Goal: Information Seeking & Learning: Learn about a topic

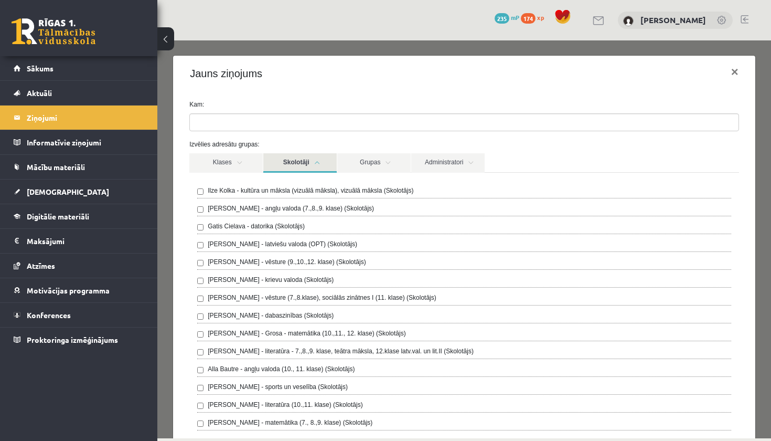
scroll to position [205, 0]
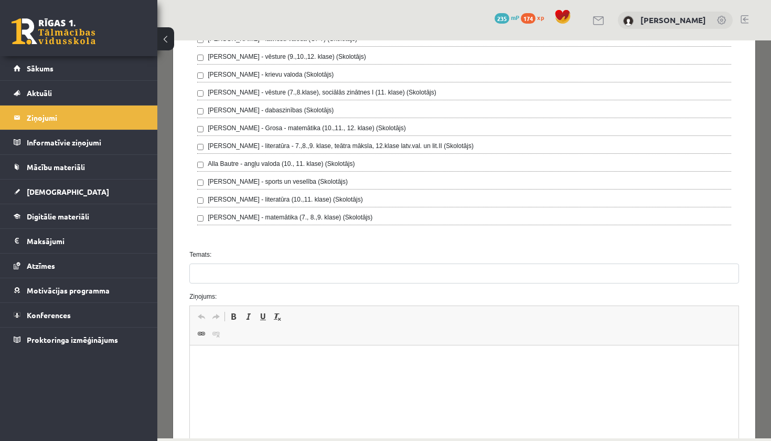
click at [258, 355] on html at bounding box center [464, 361] width 549 height 32
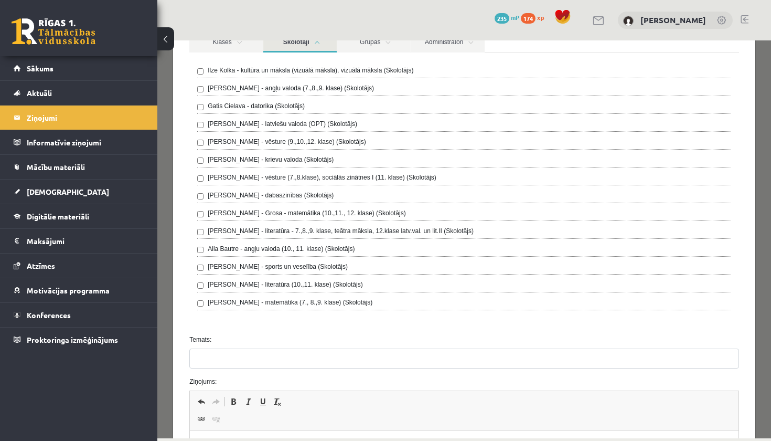
scroll to position [120, 0]
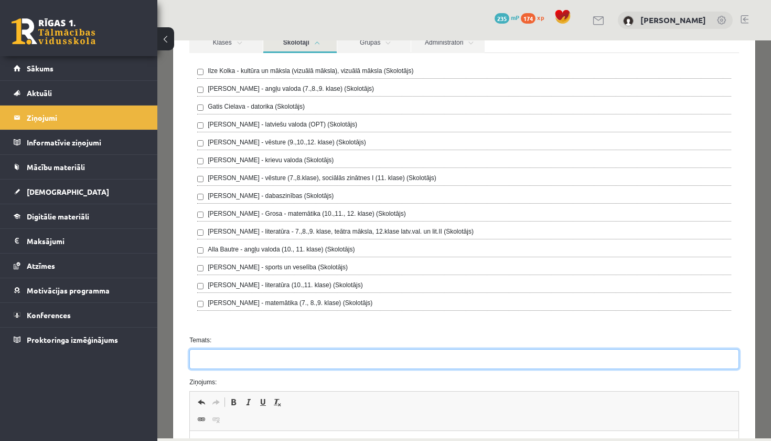
click at [235, 359] on input "Temats:" at bounding box center [464, 359] width 550 height 20
type input "*"
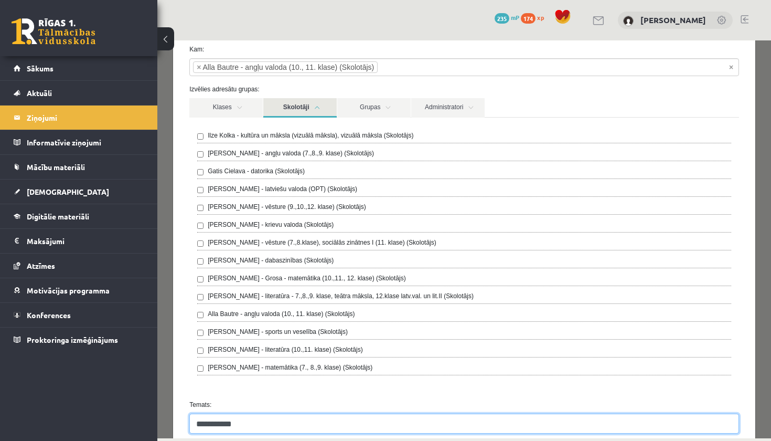
scroll to position [53, 0]
type input "**********"
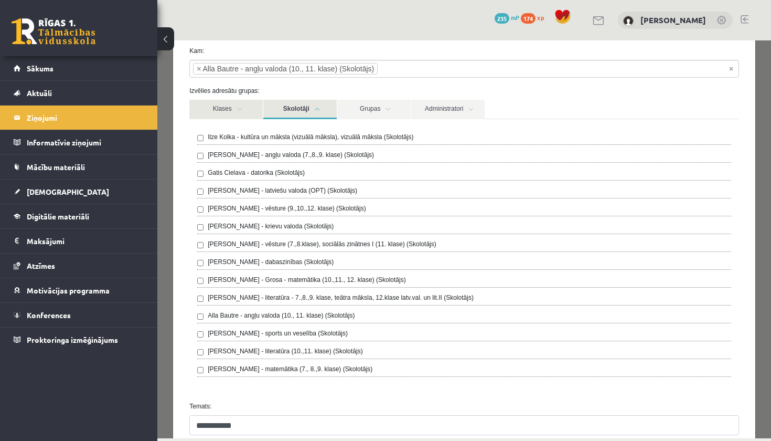
click at [238, 106] on link "Klases" at bounding box center [225, 109] width 73 height 19
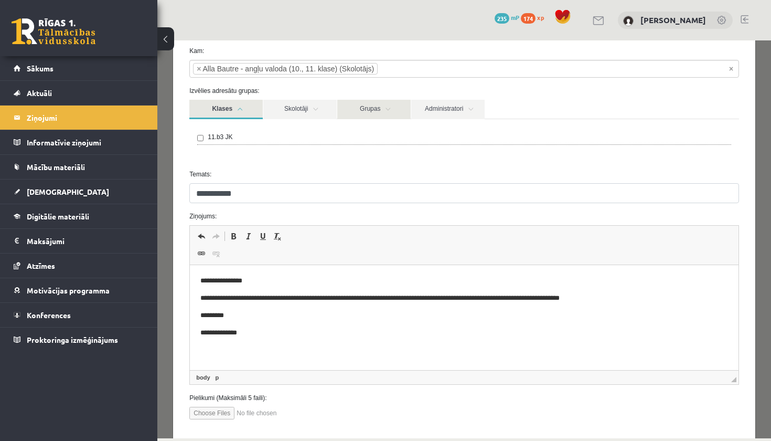
click at [352, 106] on link "Grupas" at bounding box center [373, 109] width 73 height 19
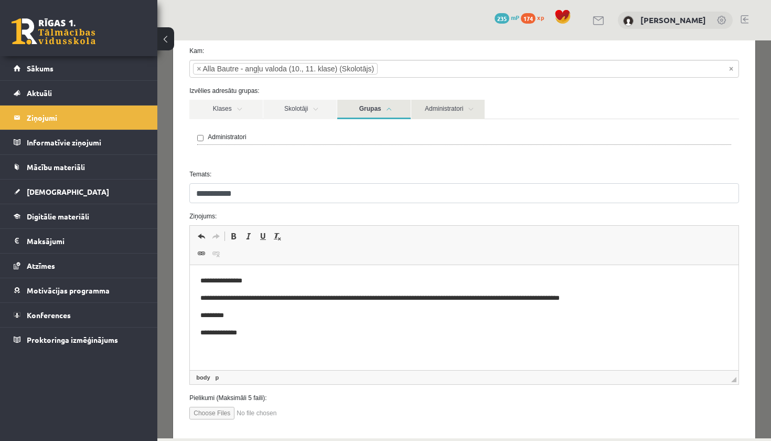
click at [430, 108] on link "Administratori" at bounding box center [447, 109] width 73 height 19
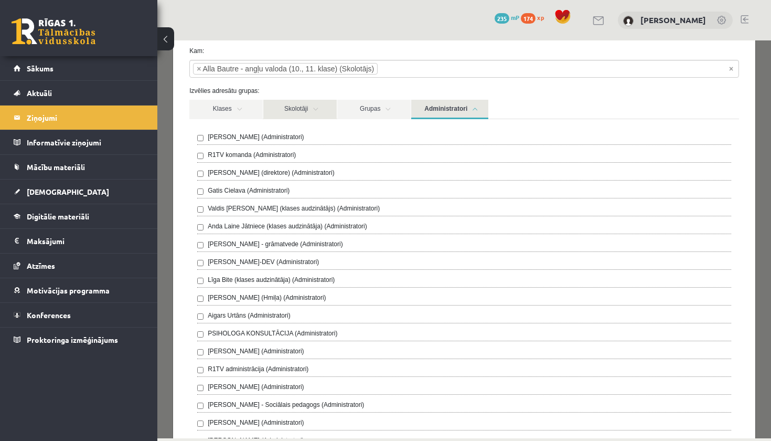
click at [308, 110] on link "Skolotāji" at bounding box center [299, 109] width 73 height 19
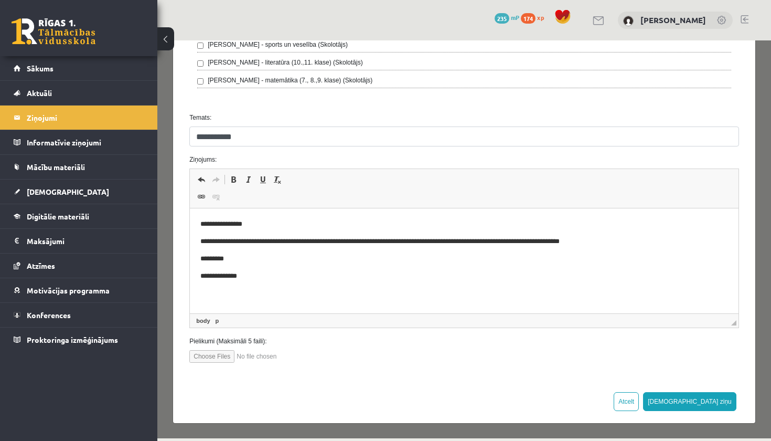
scroll to position [341, 0]
click at [717, 400] on button "[DEMOGRAPHIC_DATA] ziņu" at bounding box center [689, 401] width 93 height 19
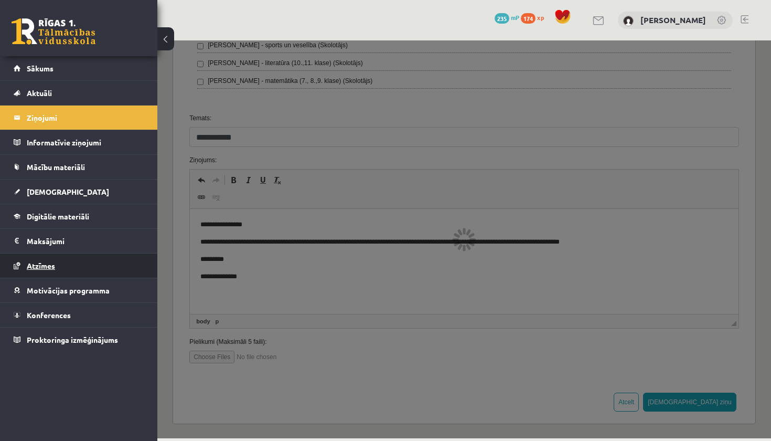
click at [94, 265] on link "Atzīmes" at bounding box center [79, 265] width 131 height 24
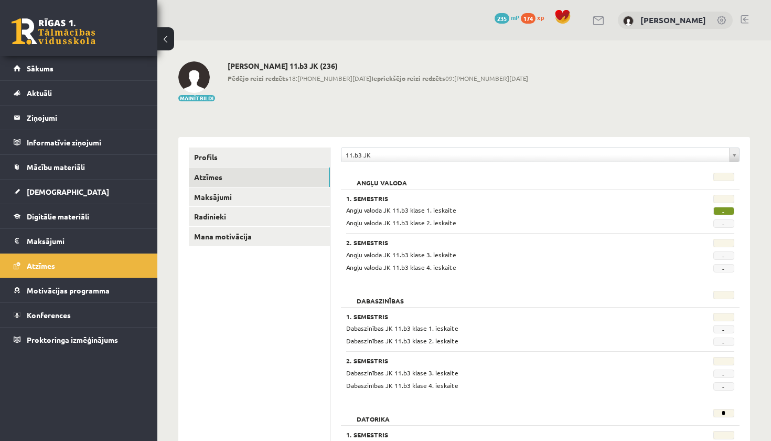
click at [726, 211] on span "-" at bounding box center [723, 211] width 21 height 8
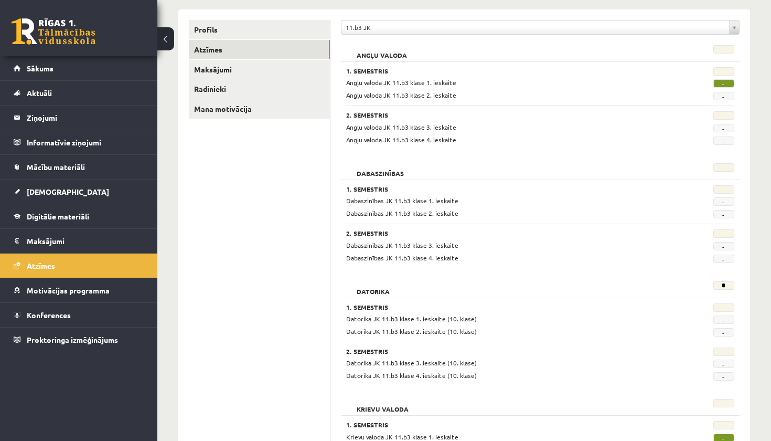
scroll to position [128, 0]
click at [723, 91] on div "-" at bounding box center [708, 95] width 67 height 10
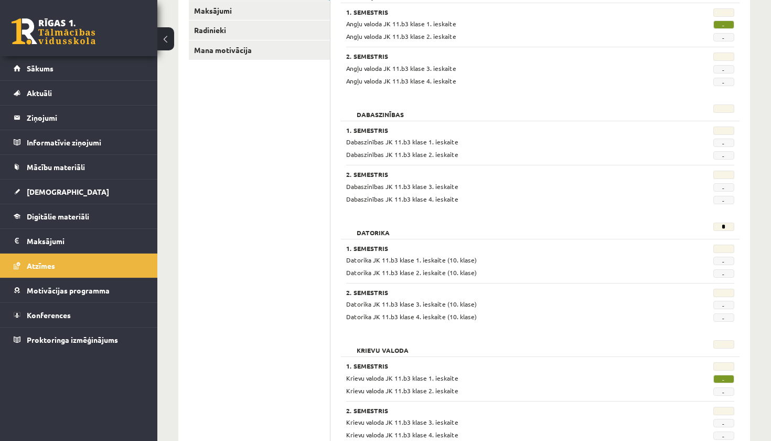
scroll to position [187, 0]
click at [724, 375] on span "-" at bounding box center [723, 378] width 21 height 8
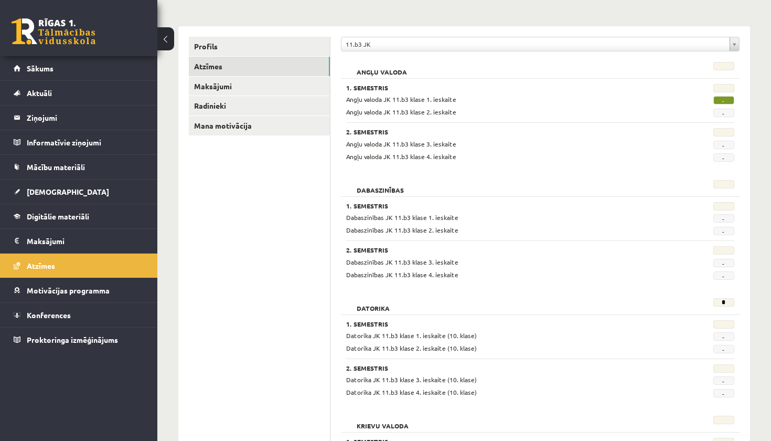
scroll to position [111, 0]
click at [241, 105] on link "Radinieki" at bounding box center [259, 105] width 141 height 19
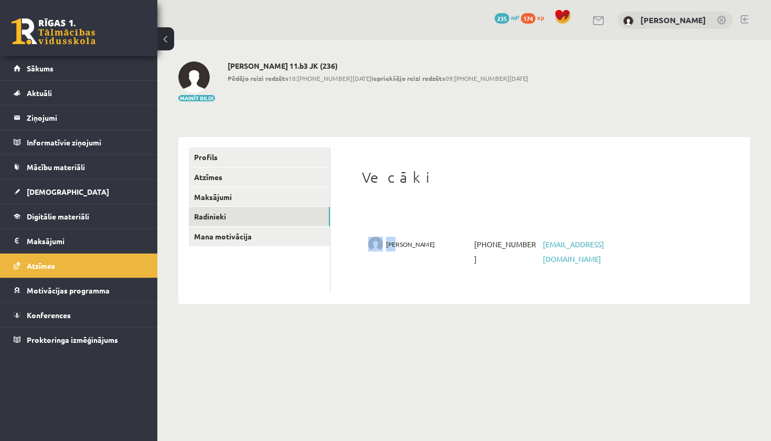
drag, startPoint x: 391, startPoint y: 238, endPoint x: 448, endPoint y: 246, distance: 57.3
click at [448, 246] on div "[PERSON_NAME]" at bounding box center [419, 244] width 103 height 15
click at [234, 234] on link "Mana motivācija" at bounding box center [259, 236] width 141 height 19
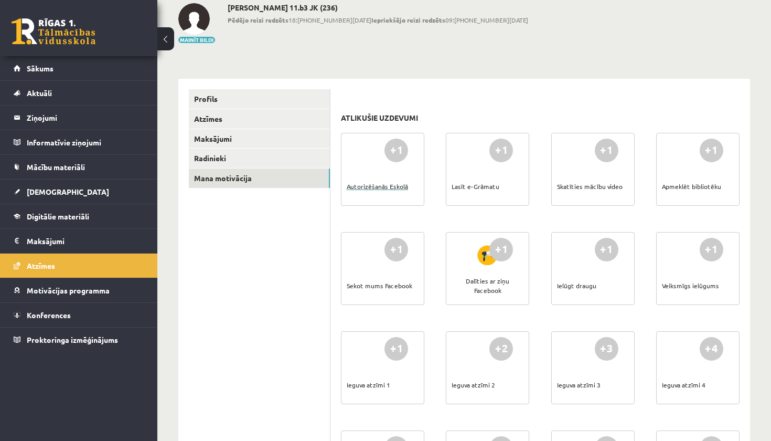
scroll to position [60, 0]
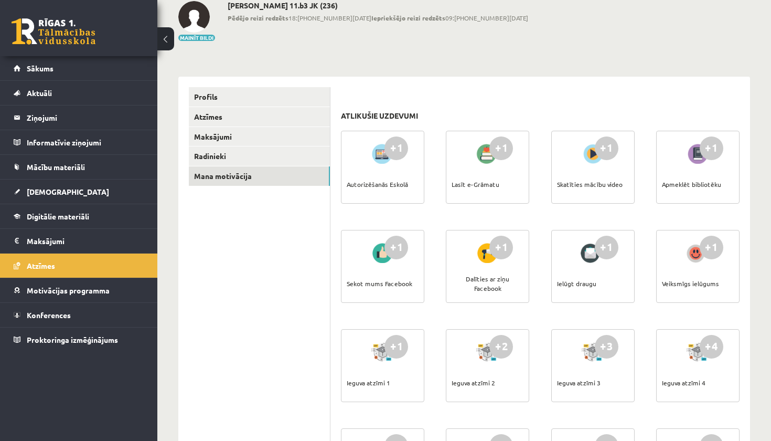
click at [480, 184] on div "Lasīt e-Grāmatu" at bounding box center [476, 184] width 48 height 37
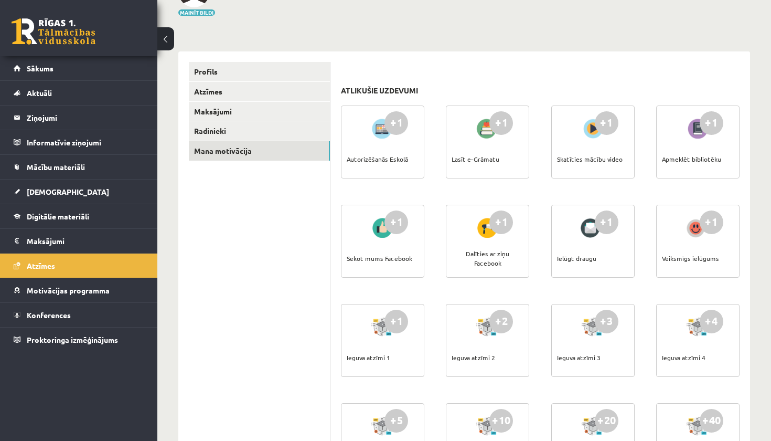
scroll to position [85, 0]
click at [96, 169] on link "Mācību materiāli" at bounding box center [79, 167] width 131 height 24
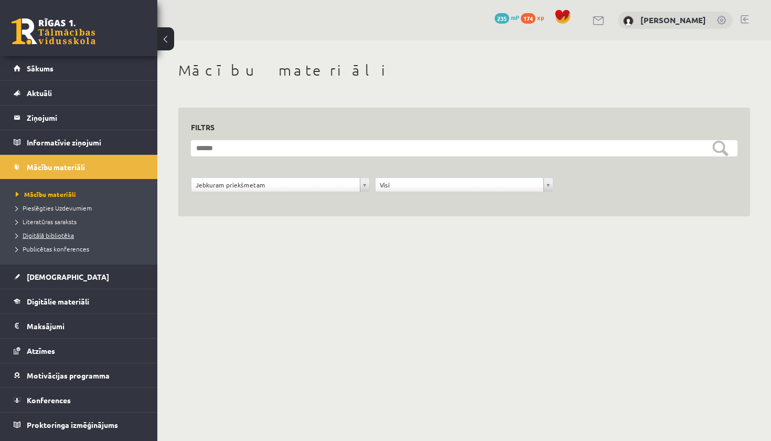
click at [68, 234] on span "Digitālā bibliotēka" at bounding box center [45, 235] width 58 height 8
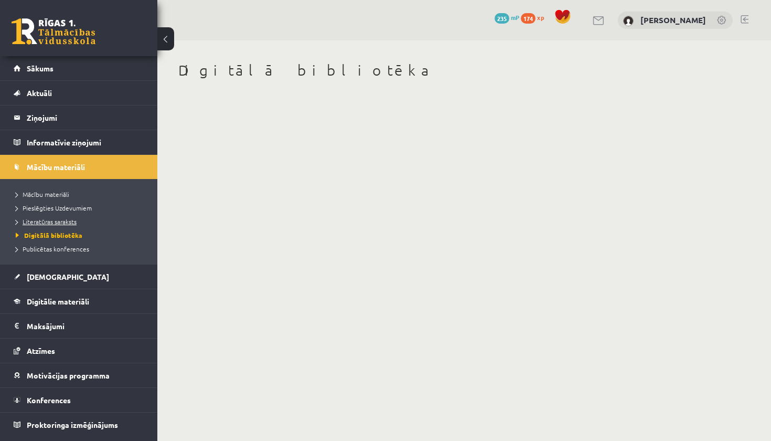
click at [61, 221] on span "Literatūras saraksts" at bounding box center [46, 221] width 61 height 8
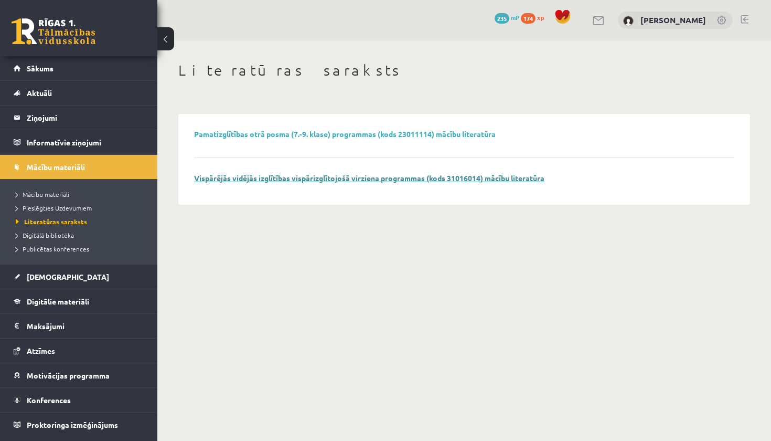
click at [272, 178] on link "Vispārējās vidējās izglītības vispārizglītojošā virziena programmas (kods 31016…" at bounding box center [369, 177] width 350 height 9
click at [46, 236] on span "Digitālā bibliotēka" at bounding box center [45, 235] width 58 height 8
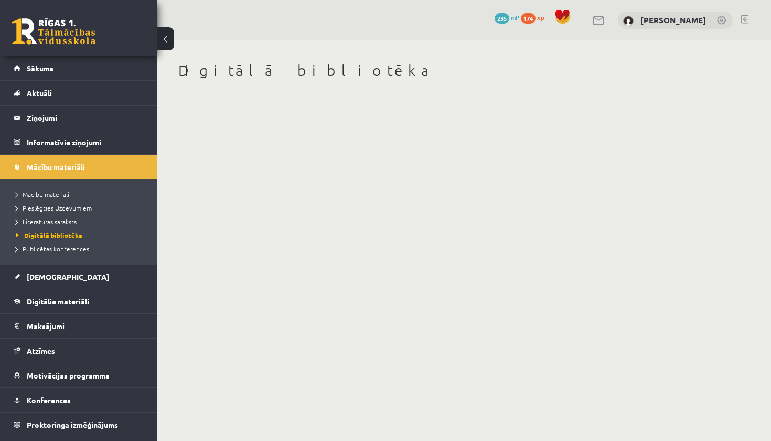
click at [222, 146] on body "0 Dāvanas 235 mP 174 xp [PERSON_NAME] Sākums Aktuāli Kā mācīties eSKOLĀ Kontakt…" at bounding box center [385, 220] width 771 height 441
click at [223, 146] on body "0 Dāvanas 235 mP 174 xp [PERSON_NAME] Sākums Aktuāli Kā mācīties eSKOLĀ Kontakt…" at bounding box center [385, 220] width 771 height 441
click at [87, 248] on span "Publicētas konferences" at bounding box center [52, 248] width 73 height 8
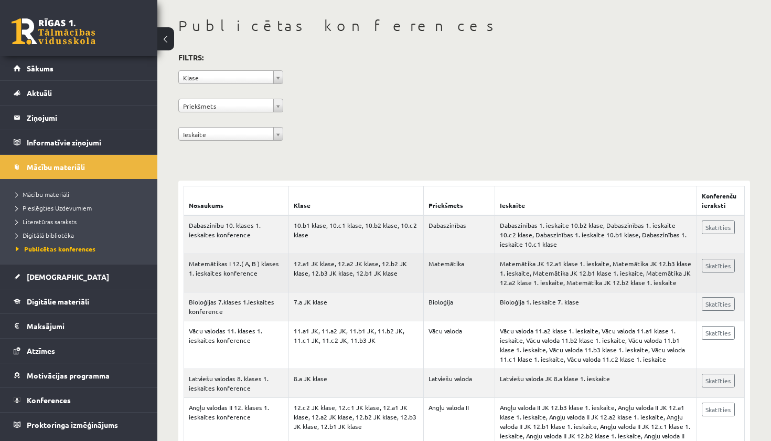
scroll to position [45, 0]
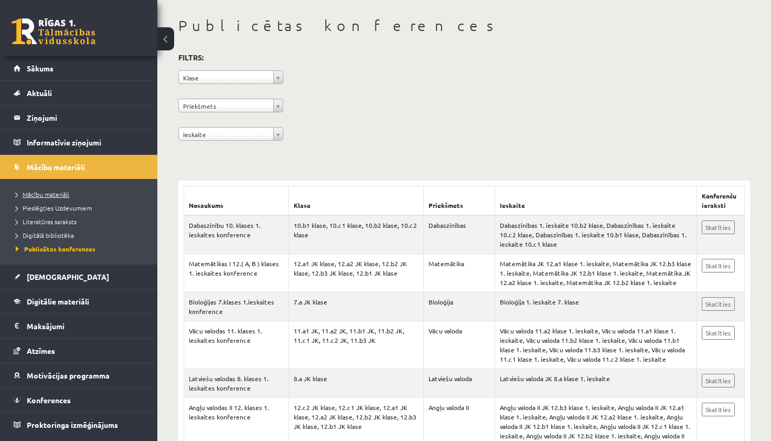
click at [63, 198] on link "Mācību materiāli" at bounding box center [81, 193] width 131 height 9
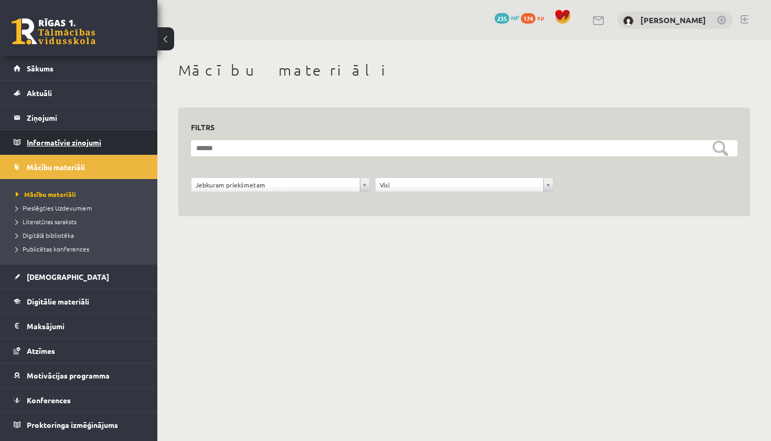
click at [85, 143] on legend "Informatīvie ziņojumi 0" at bounding box center [85, 142] width 117 height 24
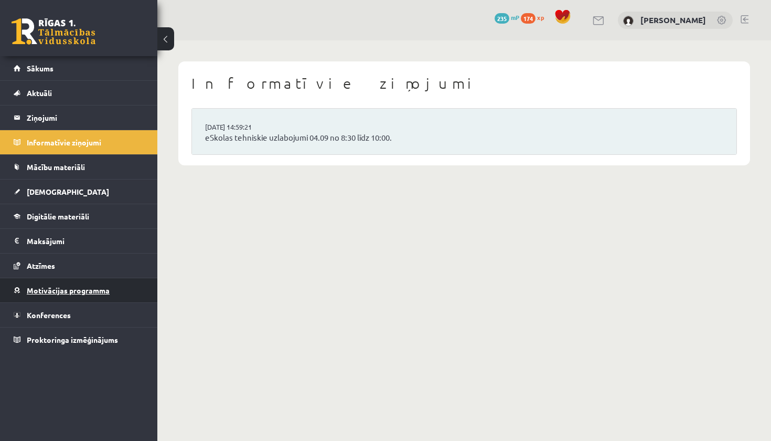
click at [124, 291] on link "Motivācijas programma" at bounding box center [79, 290] width 131 height 24
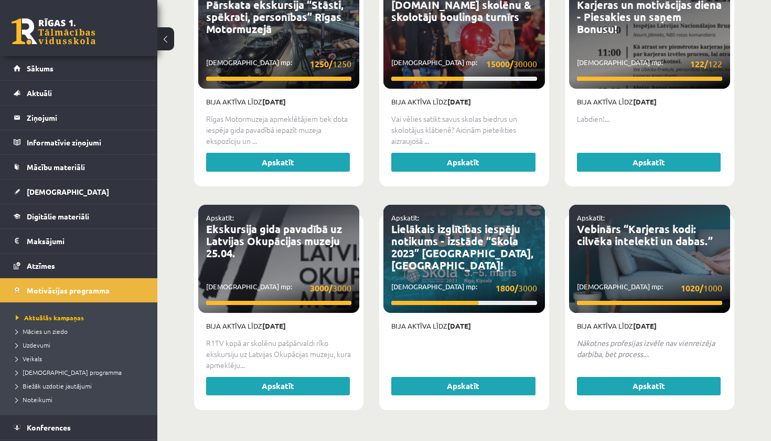
scroll to position [2031, 0]
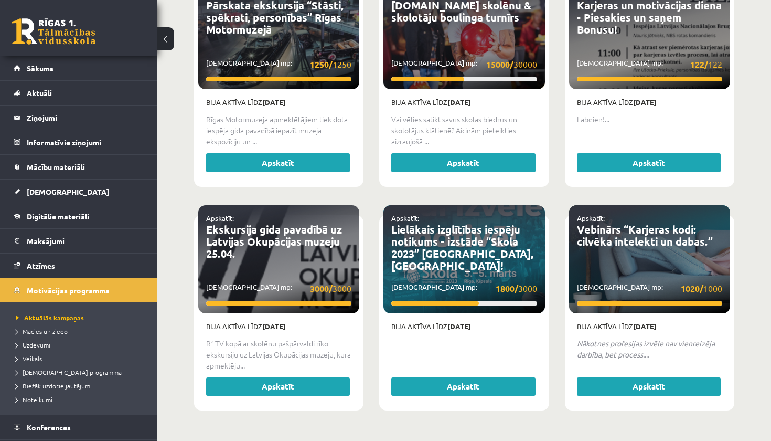
click at [38, 359] on span "Veikals" at bounding box center [29, 358] width 26 height 8
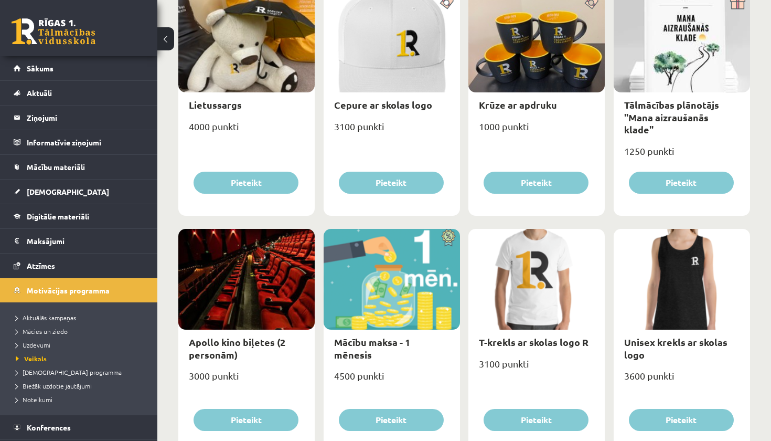
scroll to position [183, 0]
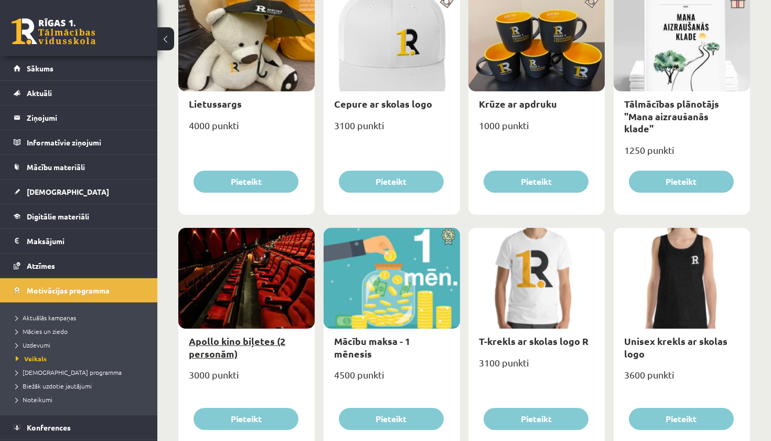
click at [231, 350] on link "Apollo kino biļetes (2 personām)" at bounding box center [237, 347] width 96 height 24
type input "*"
select select "**********"
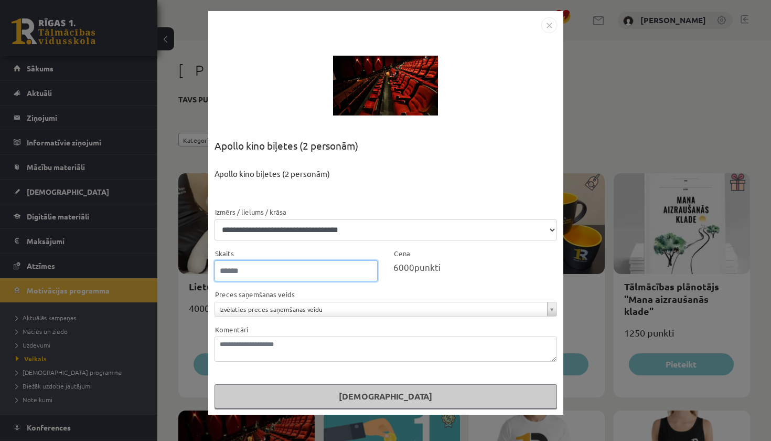
click at [368, 269] on input "*" at bounding box center [296, 270] width 164 height 21
type input "*"
click at [368, 271] on input "*" at bounding box center [296, 270] width 164 height 21
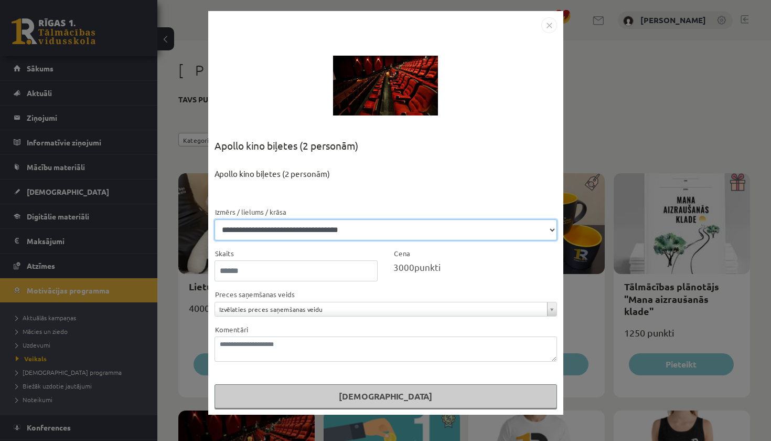
select select "**********"
click at [545, 27] on img "Close" at bounding box center [549, 25] width 16 height 16
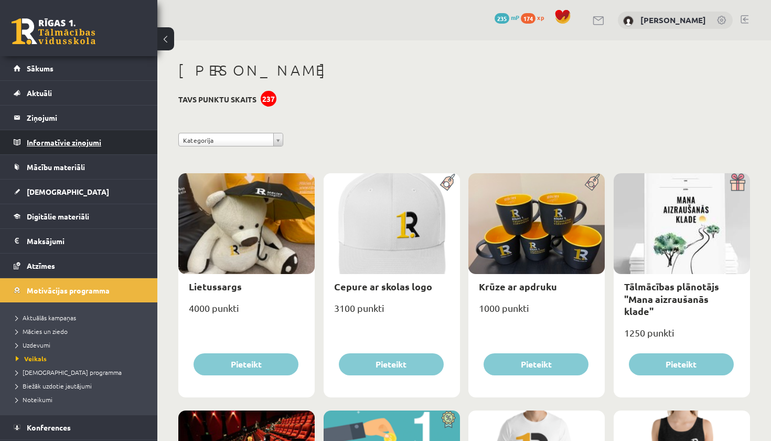
click at [61, 147] on legend "Informatīvie ziņojumi 0" at bounding box center [85, 142] width 117 height 24
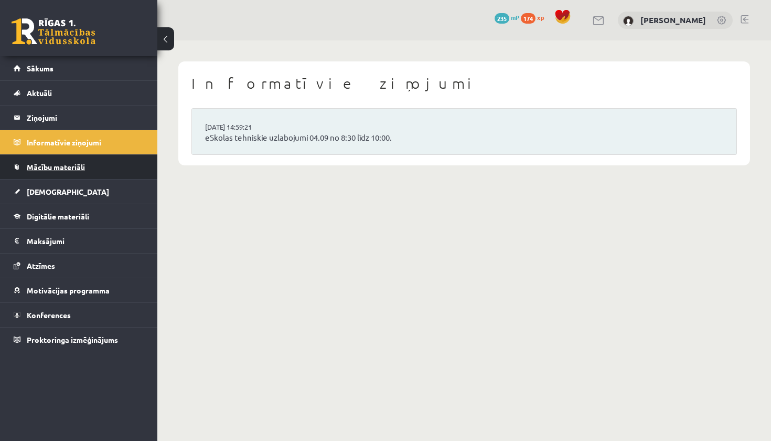
click at [65, 169] on span "Mācību materiāli" at bounding box center [56, 166] width 58 height 9
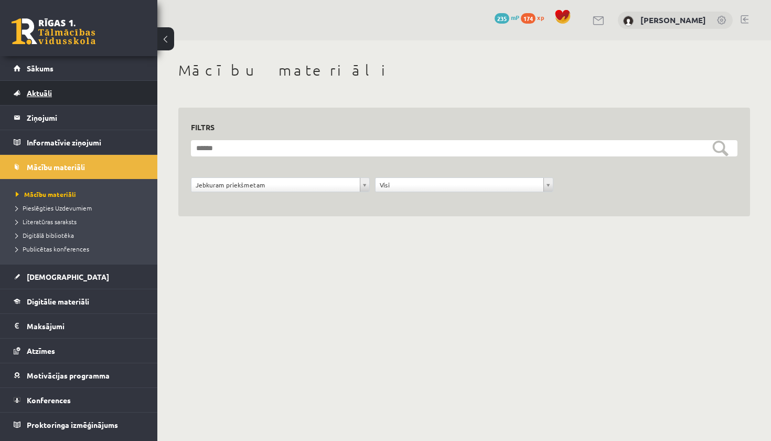
click at [57, 96] on link "Aktuāli" at bounding box center [79, 93] width 131 height 24
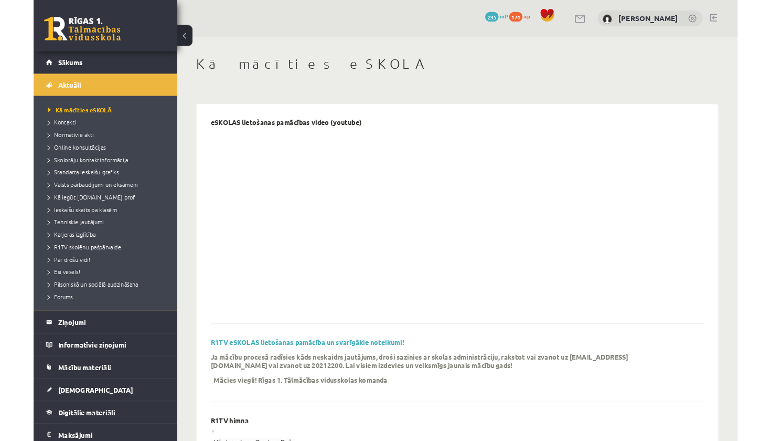
scroll to position [658, 0]
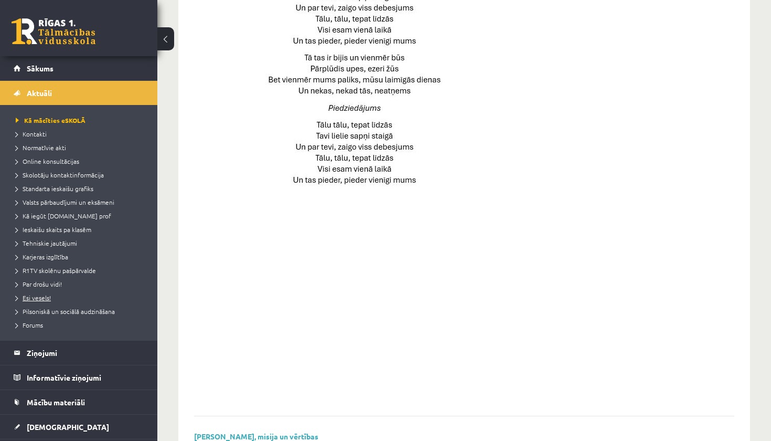
click at [29, 298] on span "Esi vesels!" at bounding box center [33, 297] width 35 height 8
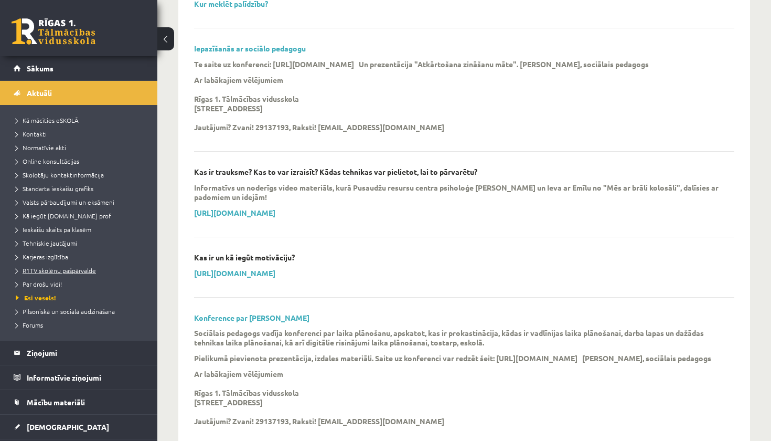
click at [49, 271] on span "R1TV skolēnu pašpārvalde" at bounding box center [56, 270] width 80 height 8
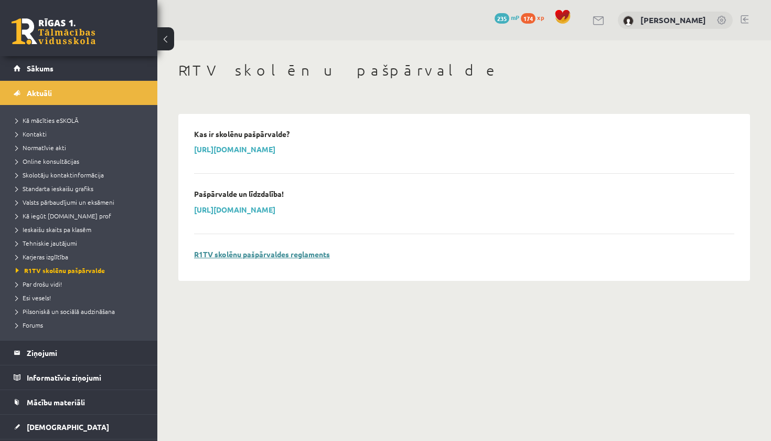
click at [227, 254] on link "R1TV skolēnu pašpārvaldes reglaments" at bounding box center [262, 253] width 136 height 9
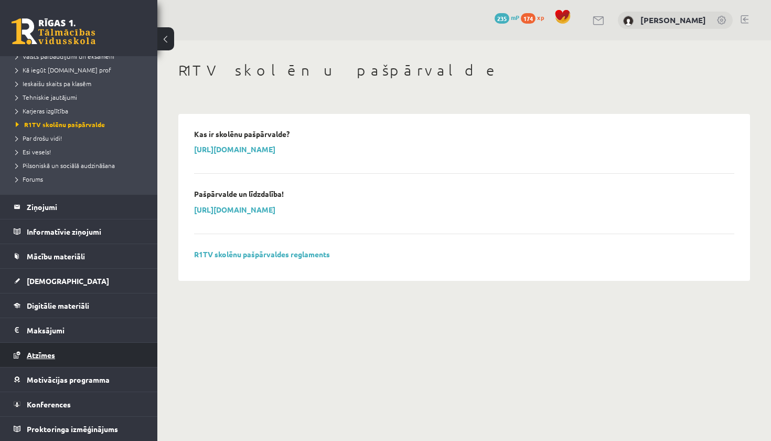
click at [57, 355] on link "Atzīmes" at bounding box center [79, 354] width 131 height 24
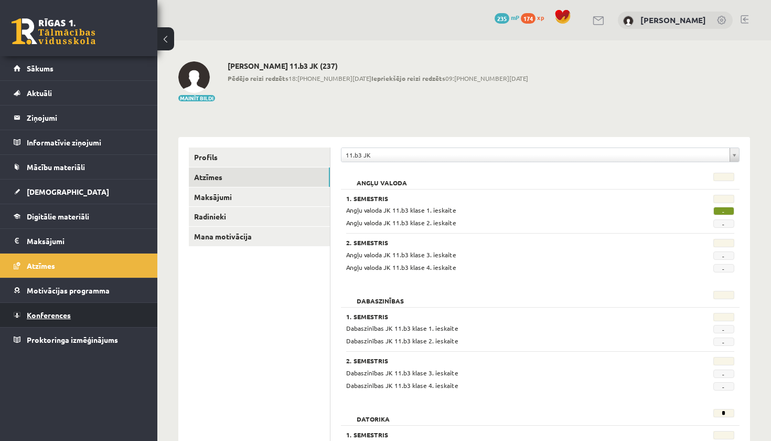
click at [74, 322] on link "Konferences" at bounding box center [79, 315] width 131 height 24
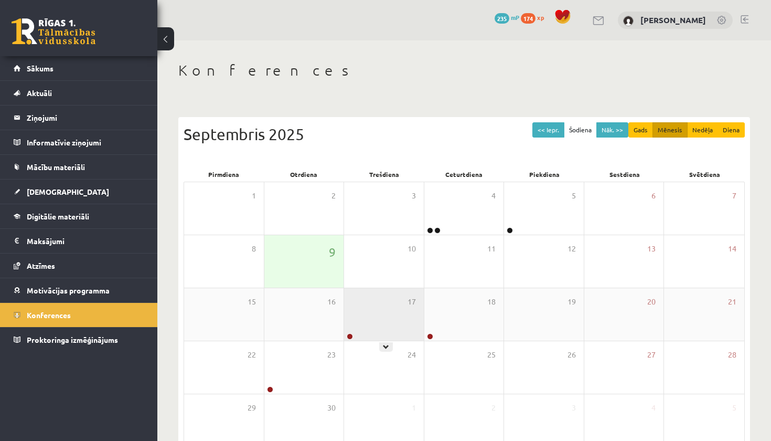
click at [391, 326] on div "17" at bounding box center [384, 314] width 80 height 52
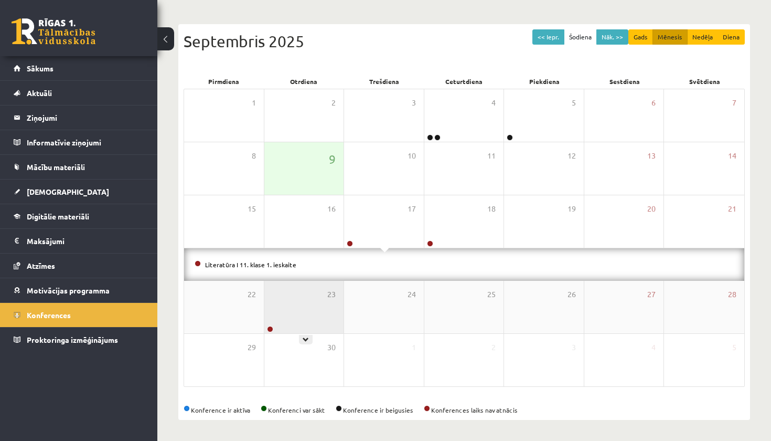
click at [306, 304] on div "23" at bounding box center [304, 307] width 80 height 52
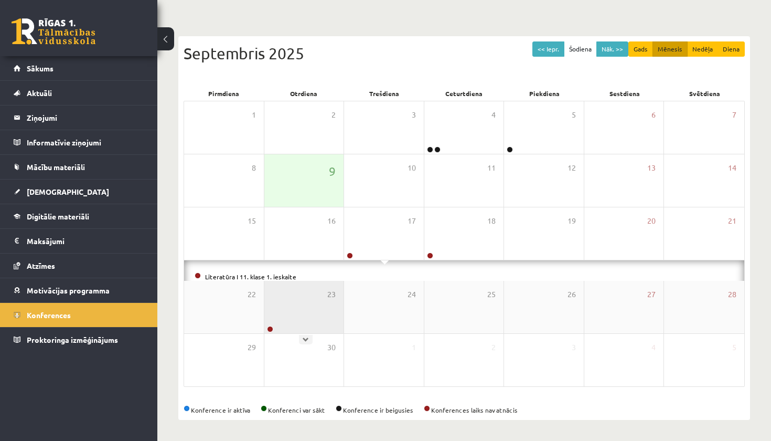
scroll to position [60, 0]
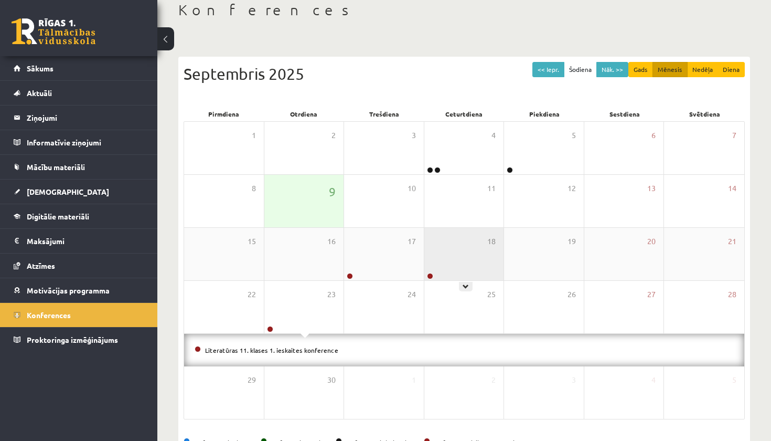
click at [434, 276] on div at bounding box center [429, 276] width 10 height 7
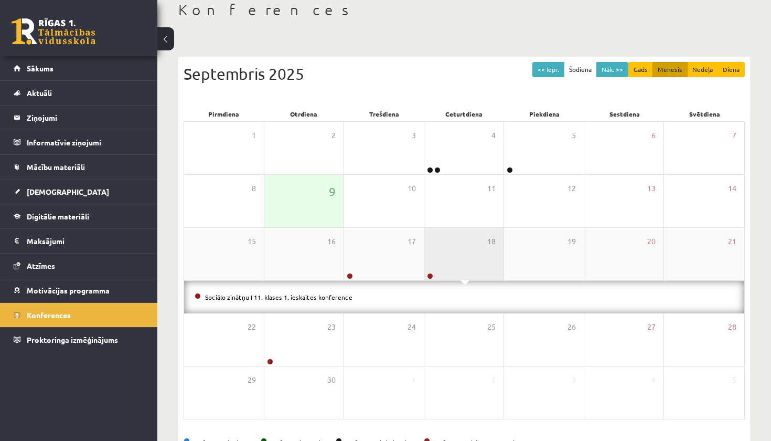
click at [453, 265] on div "18" at bounding box center [464, 254] width 80 height 52
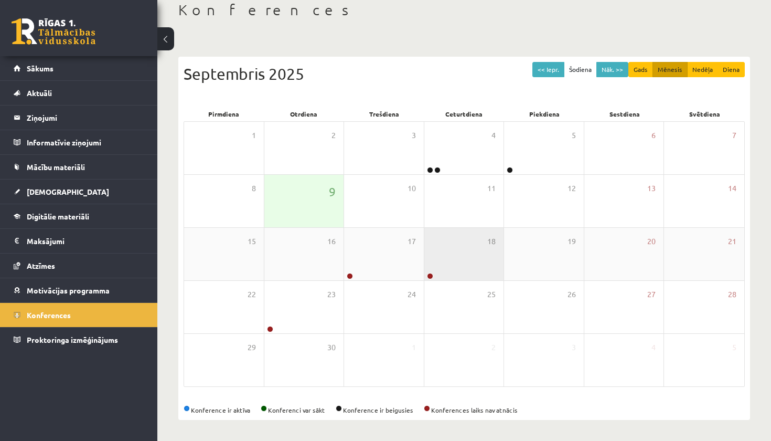
click at [453, 265] on div "18" at bounding box center [464, 254] width 80 height 52
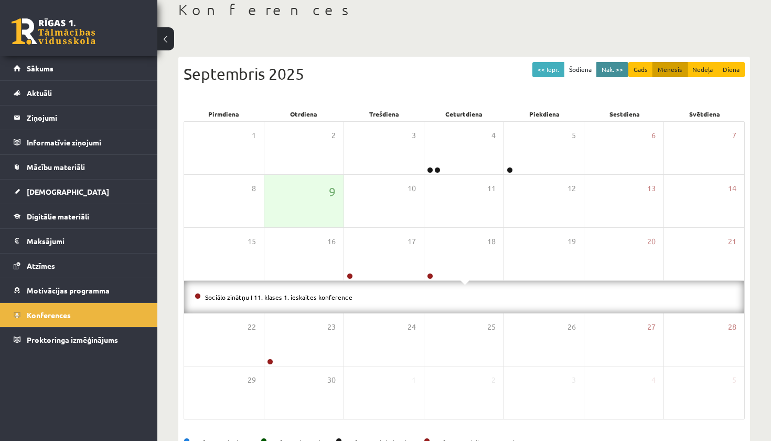
click at [624, 72] on button "Nāk. >>" at bounding box center [612, 69] width 32 height 15
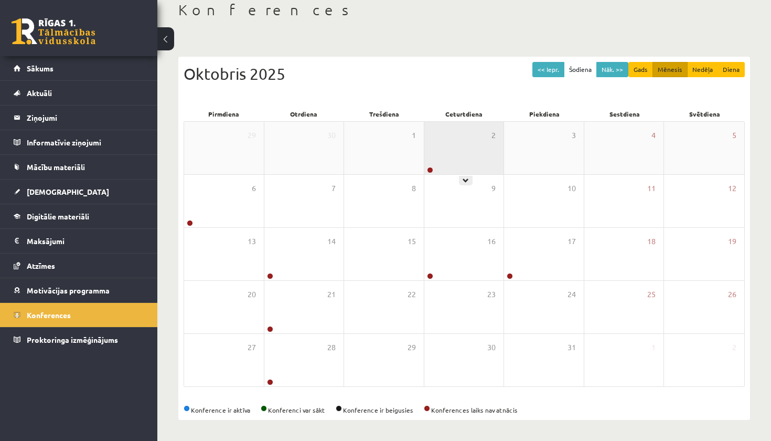
click at [462, 153] on div "2" at bounding box center [464, 148] width 80 height 52
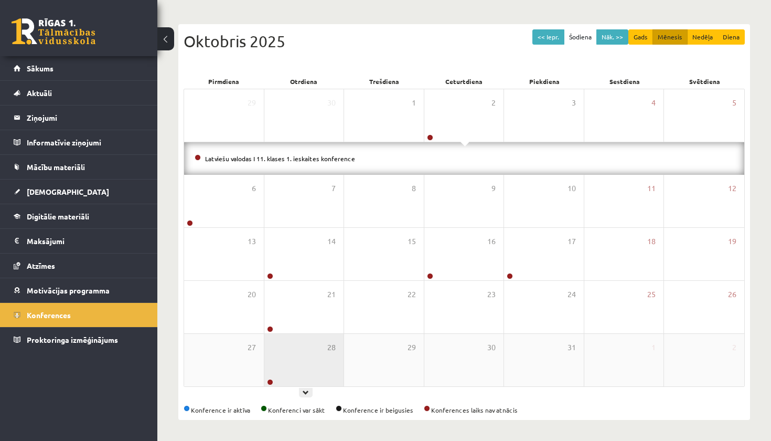
click at [306, 370] on div "28" at bounding box center [304, 360] width 80 height 52
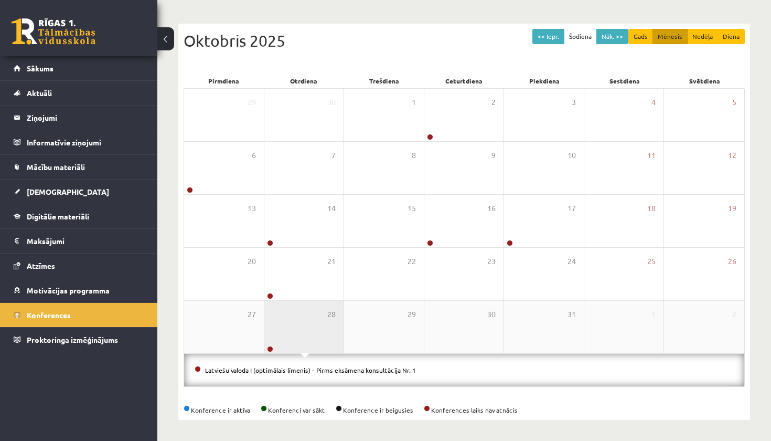
scroll to position [93, 0]
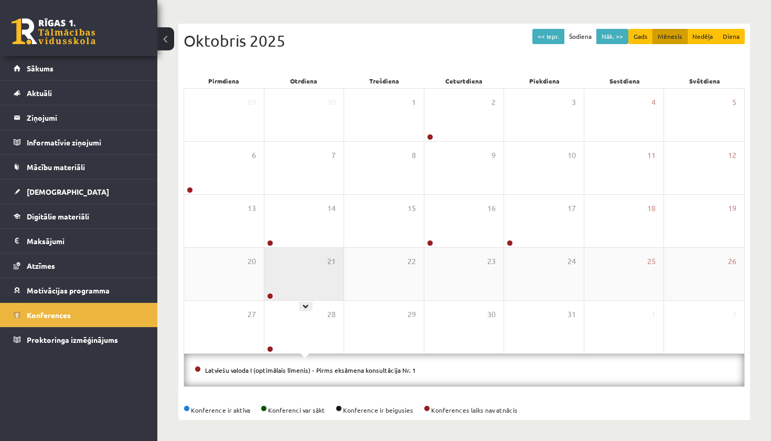
click at [300, 277] on div "21" at bounding box center [304, 274] width 80 height 52
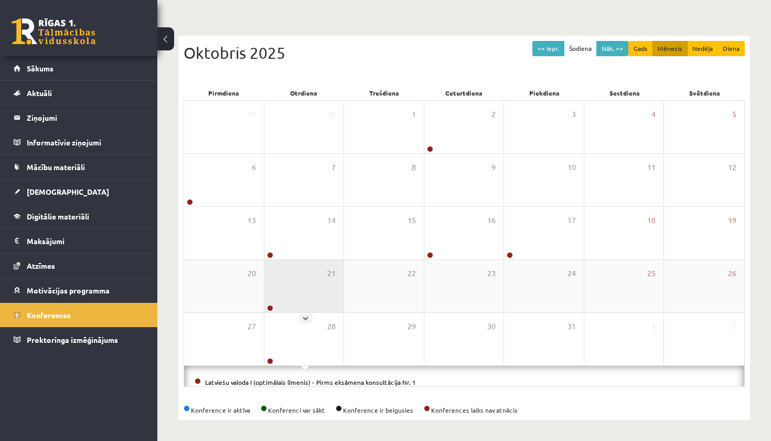
scroll to position [61, 0]
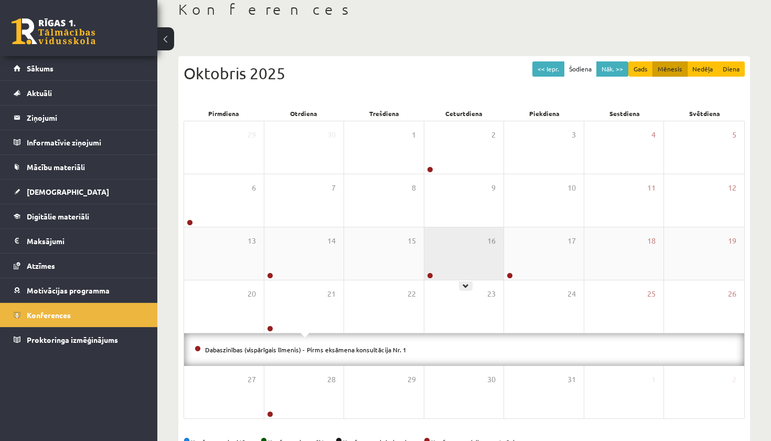
click at [446, 242] on div "16" at bounding box center [464, 253] width 80 height 52
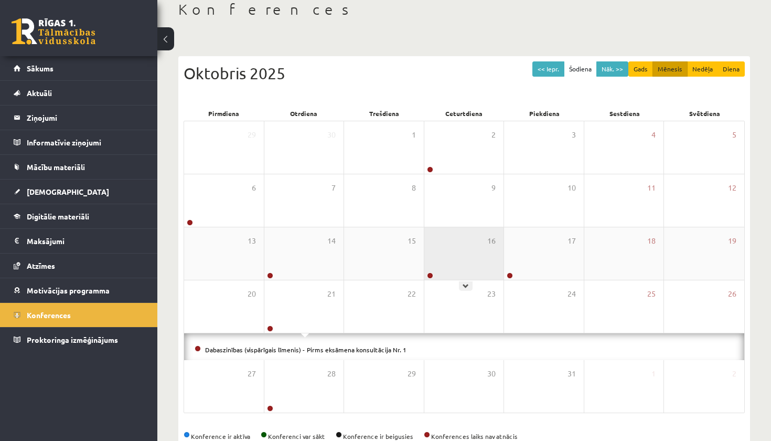
scroll to position [60, 0]
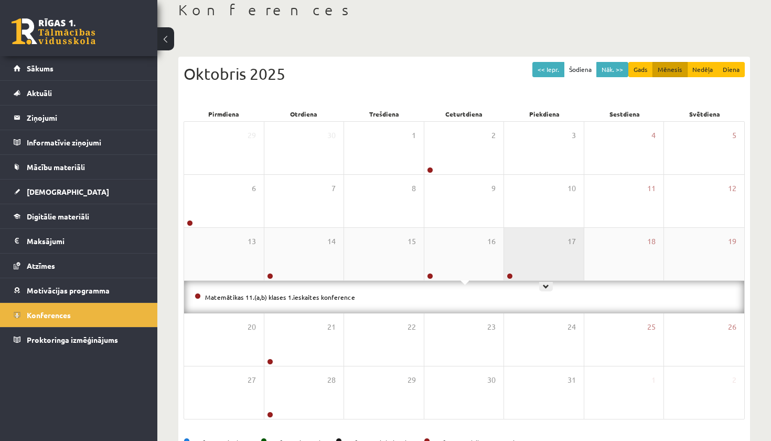
click at [521, 251] on div "17" at bounding box center [544, 254] width 80 height 52
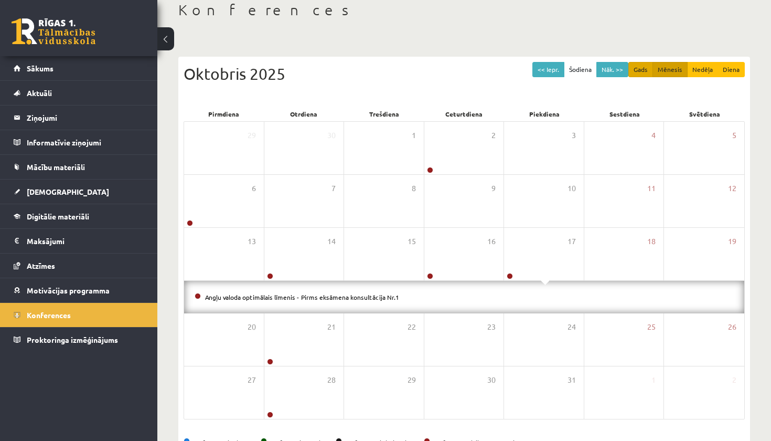
click at [646, 63] on button "Gads" at bounding box center [640, 69] width 25 height 15
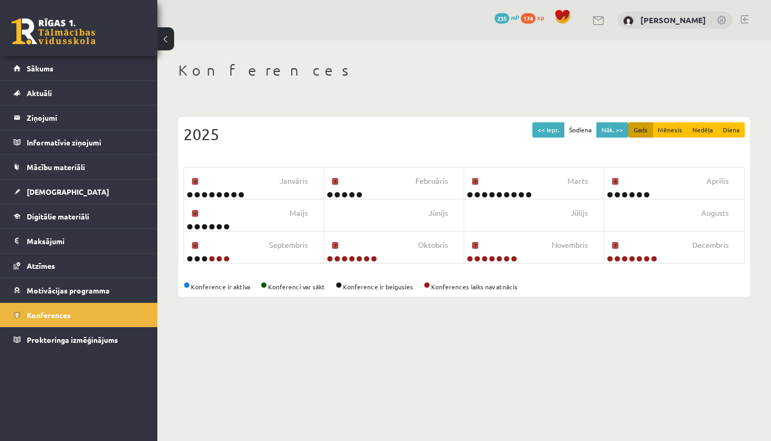
scroll to position [0, 0]
click at [557, 129] on button "<< Iepr." at bounding box center [548, 129] width 32 height 15
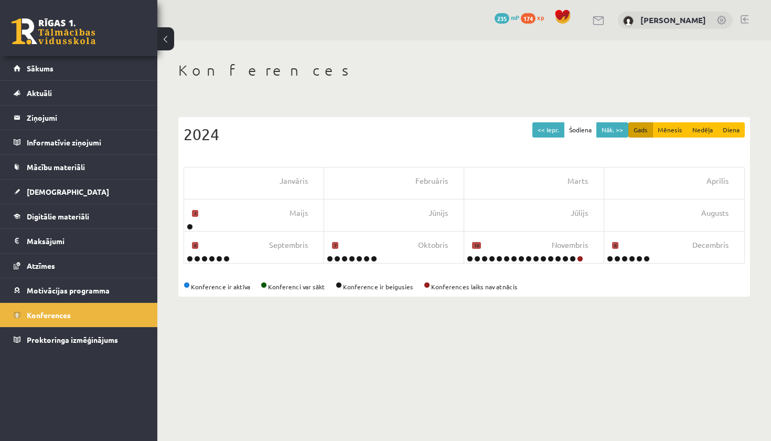
click at [531, 263] on div "<< Iepr. Šodiena Nāk. >> Gads Mēnesis Nedēļa Diena [DATE] Februāris Marts Aprīl…" at bounding box center [464, 206] width 572 height 179
click at [527, 239] on div "[DATE]" at bounding box center [534, 246] width 140 height 31
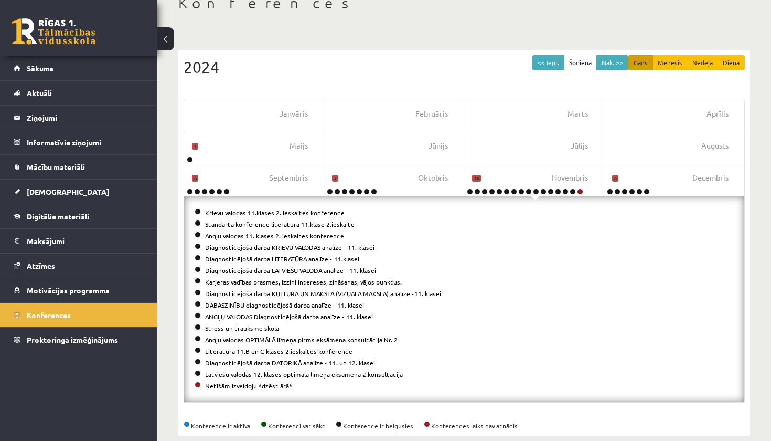
scroll to position [68, 0]
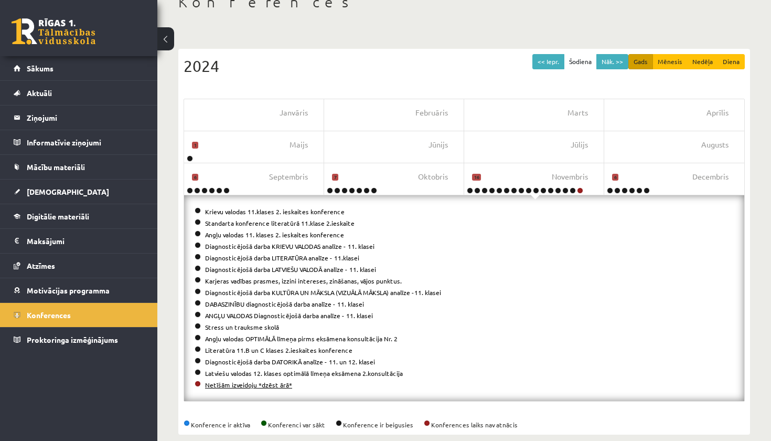
click at [212, 382] on link "Netīšām izveidoju *dzēst ārā*" at bounding box center [248, 384] width 87 height 8
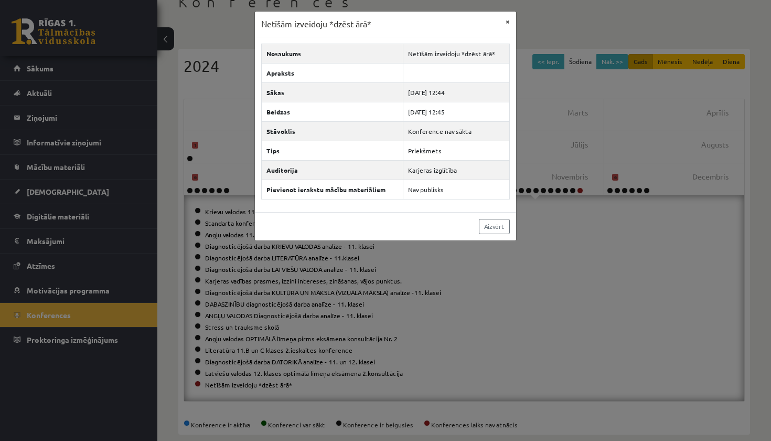
click at [510, 20] on button "×" at bounding box center [507, 22] width 17 height 20
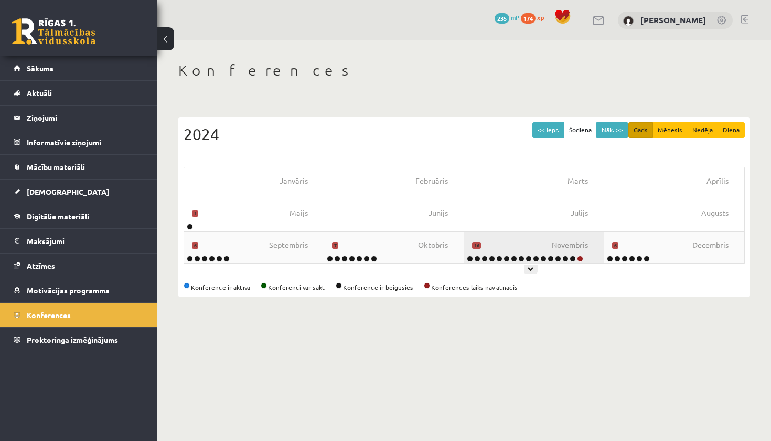
click at [521, 247] on div "[DATE]" at bounding box center [534, 246] width 140 height 31
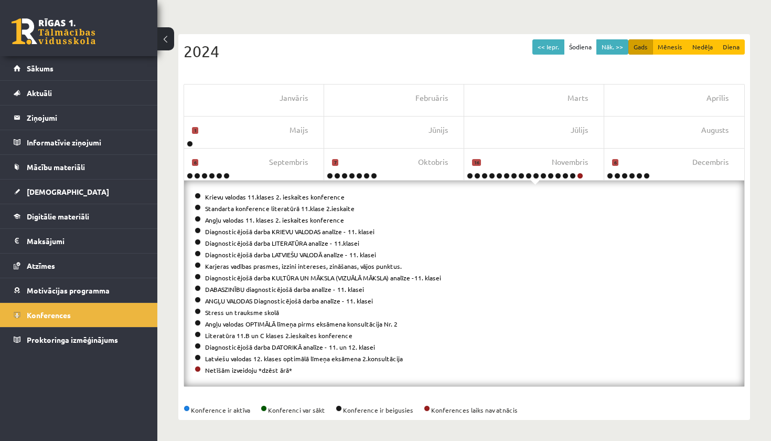
scroll to position [83, 0]
click at [674, 159] on div "[DATE]" at bounding box center [674, 163] width 140 height 31
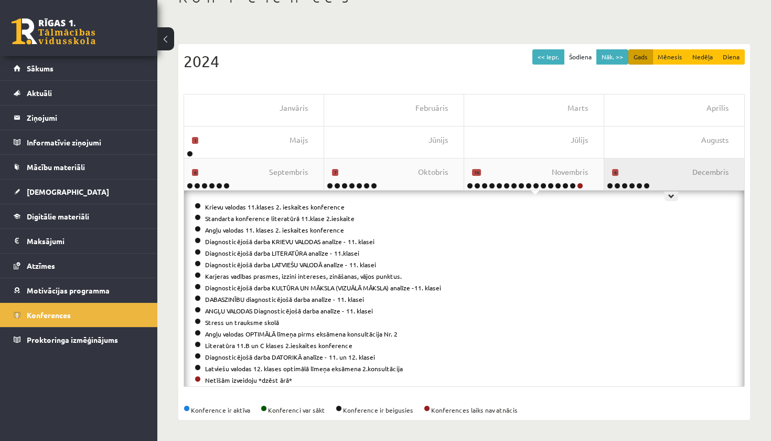
scroll to position [0, 0]
